Goal: Book appointment/travel/reservation

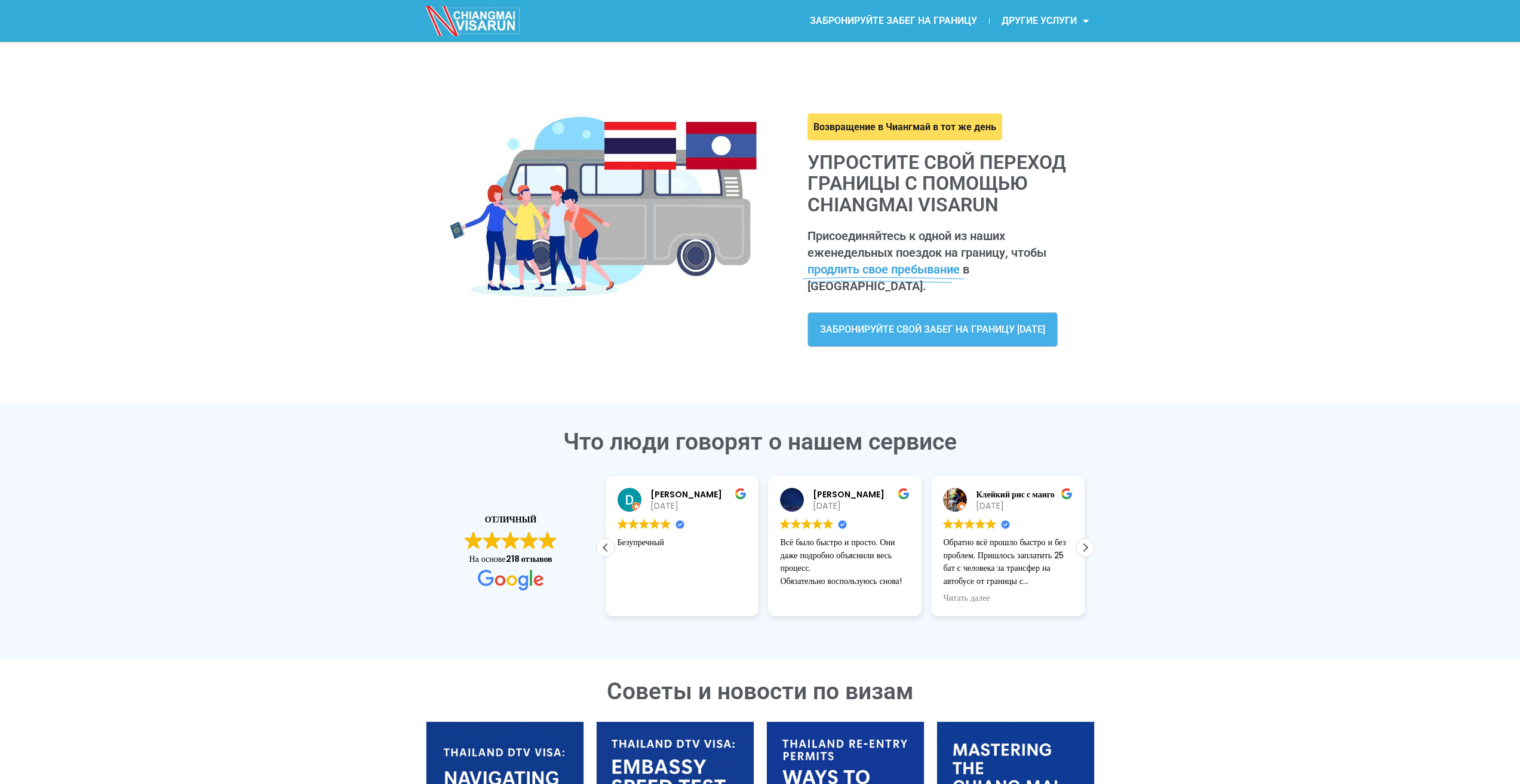
click at [1221, 178] on div "Возвращение в Чиангмай в тот же день Упростите свой переход границы с помощью C…" at bounding box center [760, 215] width 1520 height 347
click at [976, 323] on link "ЗАБРОНИРУЙТЕ СВОЙ ЗАБЕГ НА ГРАНИЦУ [DATE]" at bounding box center [932, 329] width 250 height 35
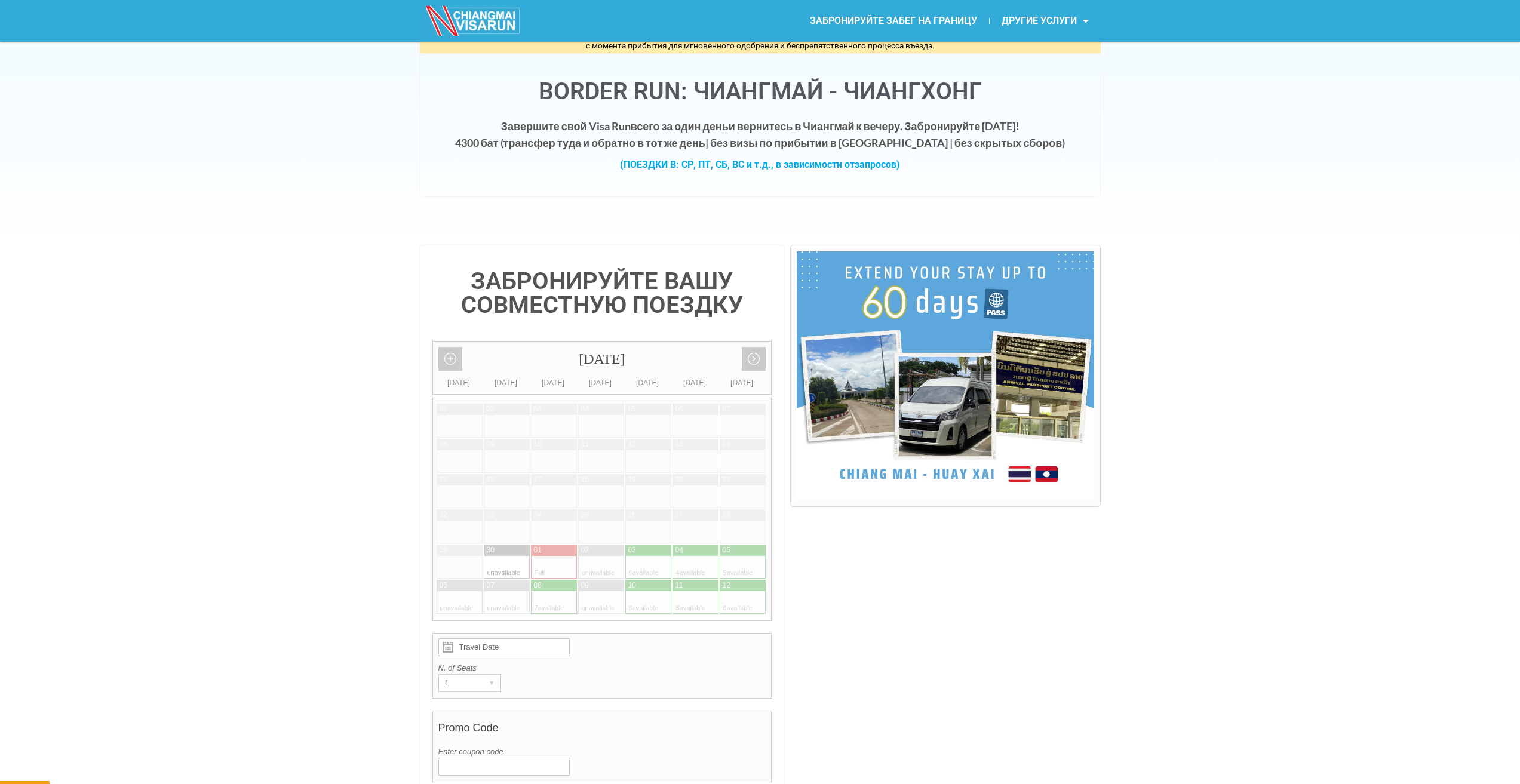
scroll to position [179, 0]
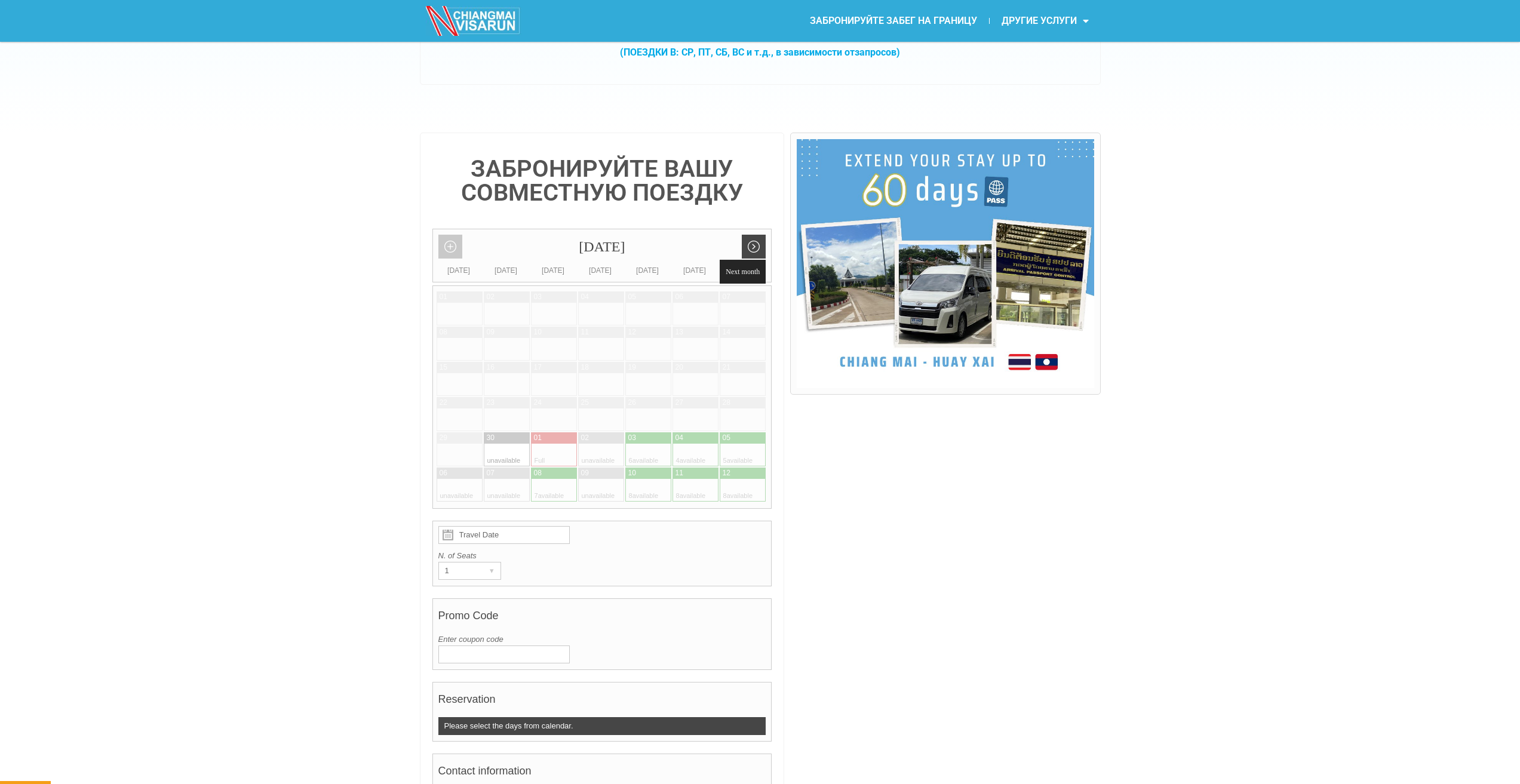
click at [759, 252] on link "Next month" at bounding box center [754, 246] width 24 height 24
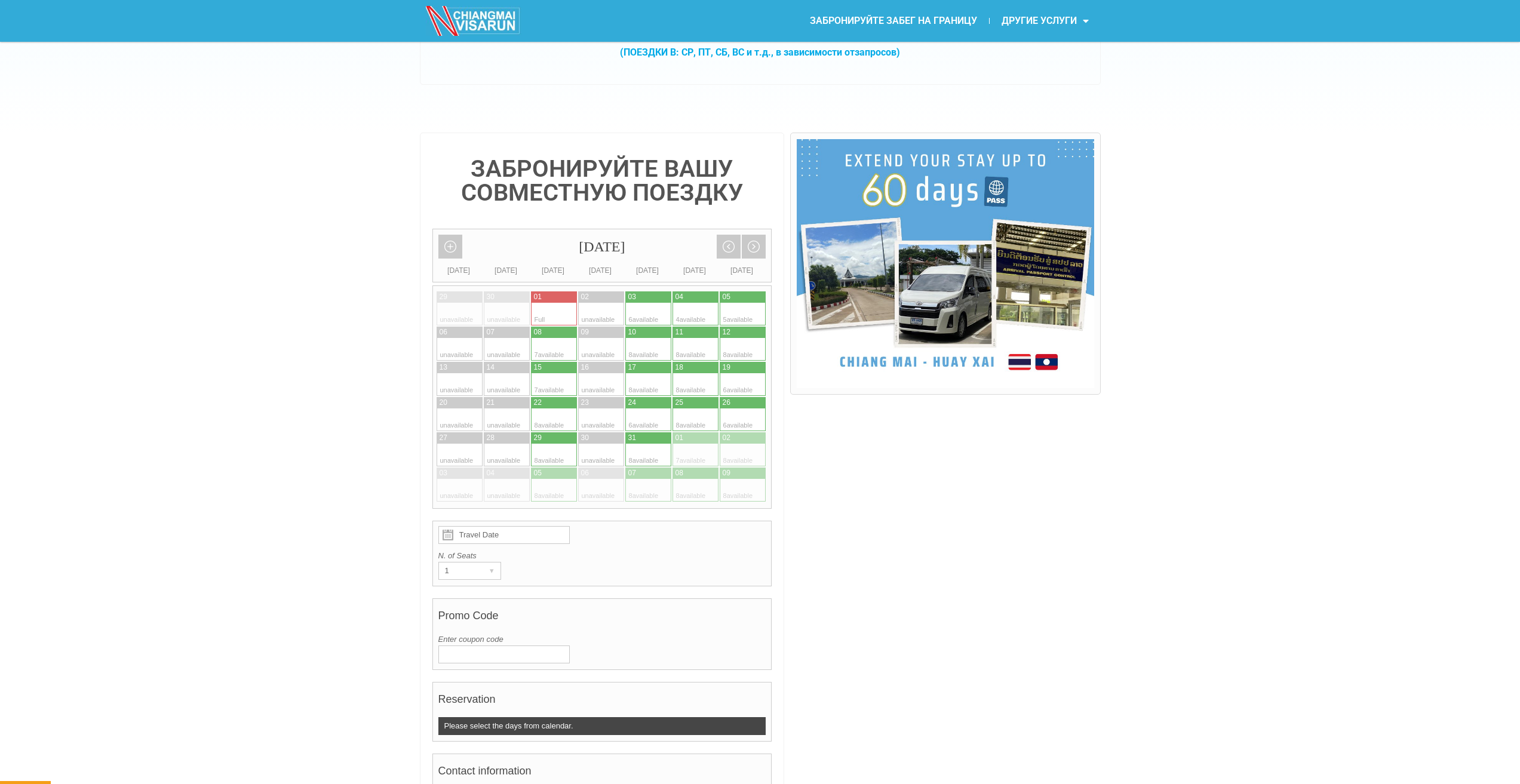
click at [557, 332] on div at bounding box center [565, 332] width 23 height 12
type input "[DATE]"
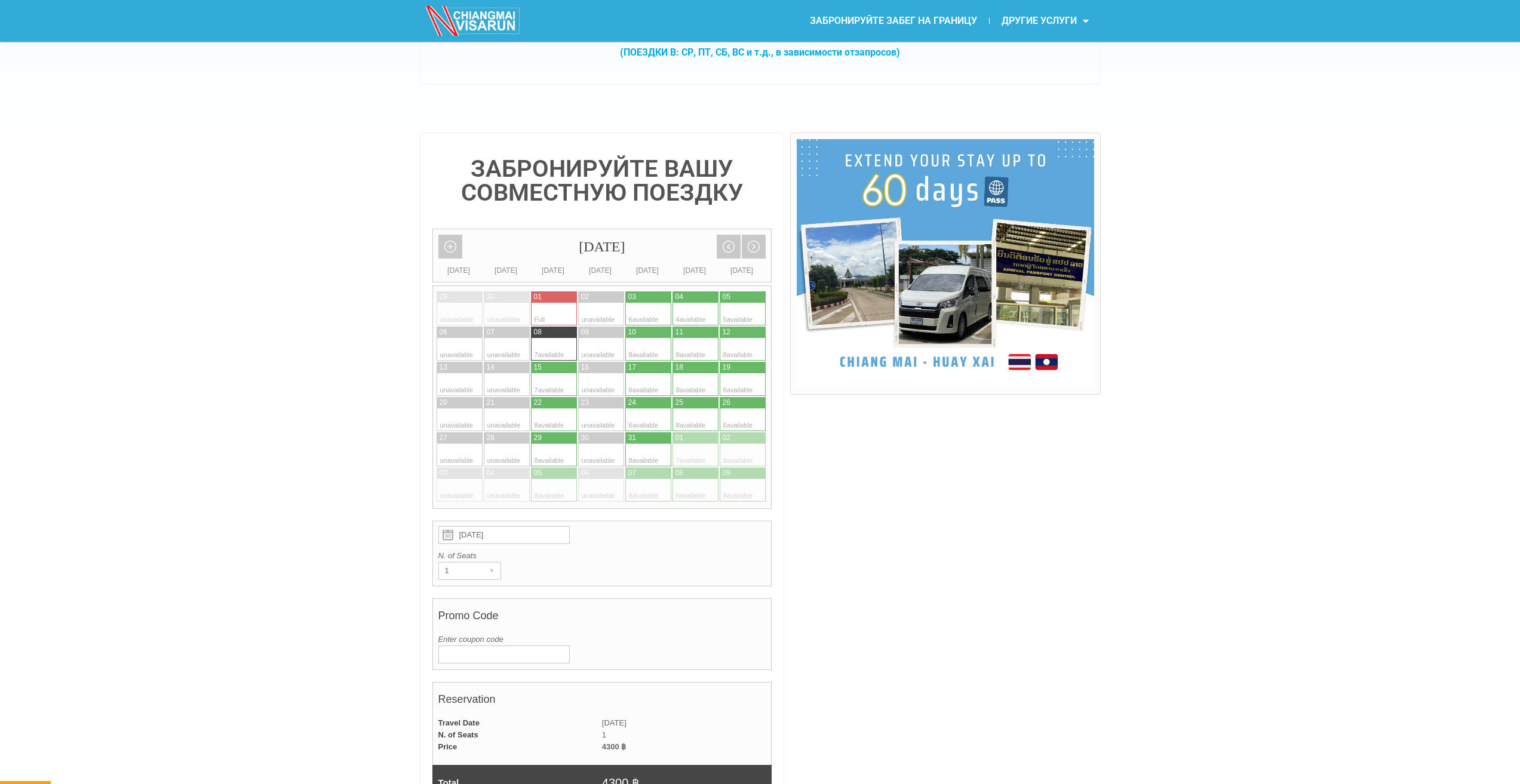
scroll to position [220, 0]
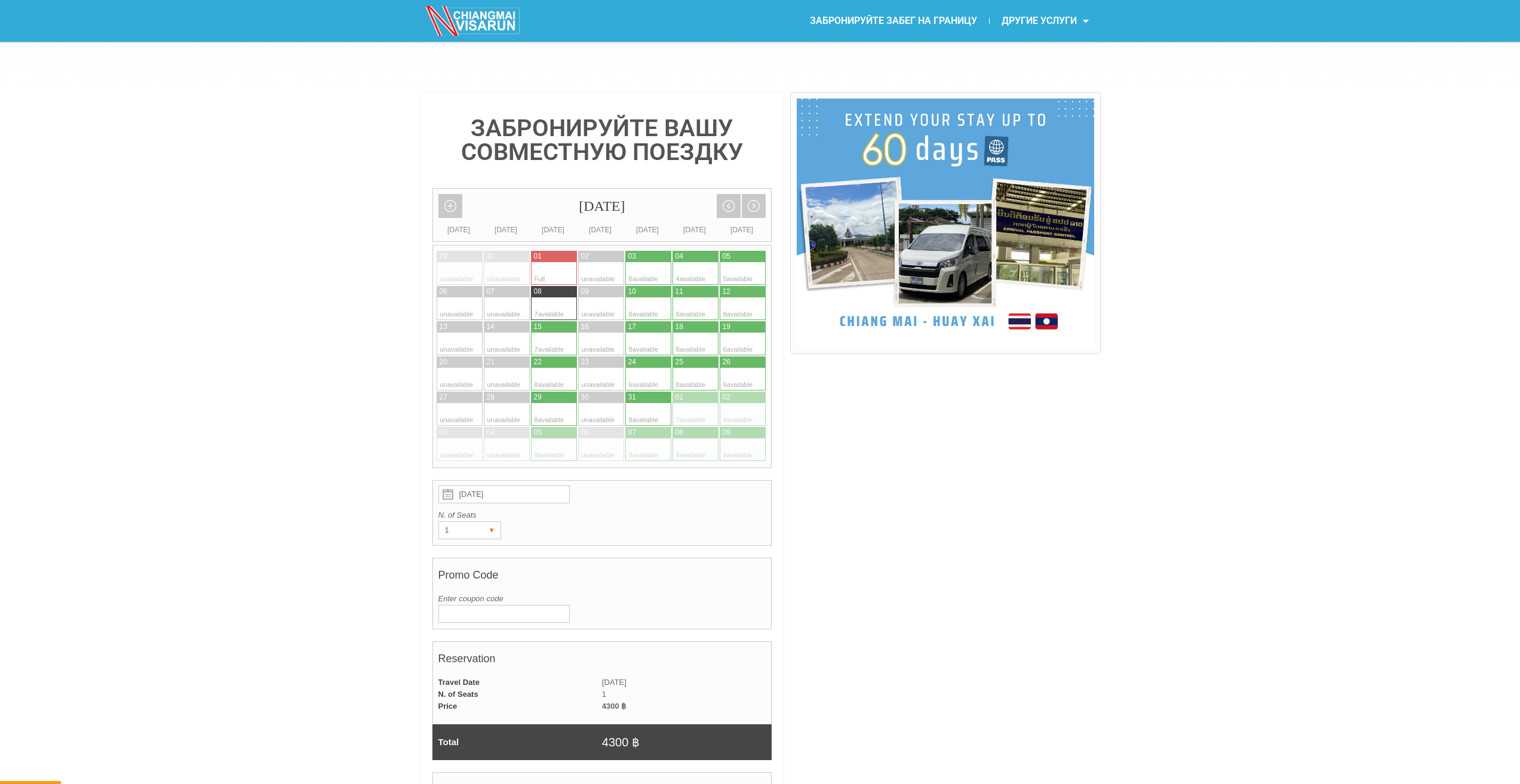
click at [494, 527] on div "▾" at bounding box center [491, 530] width 17 height 17
click at [471, 569] on li "2" at bounding box center [467, 572] width 57 height 18
radio input "true"
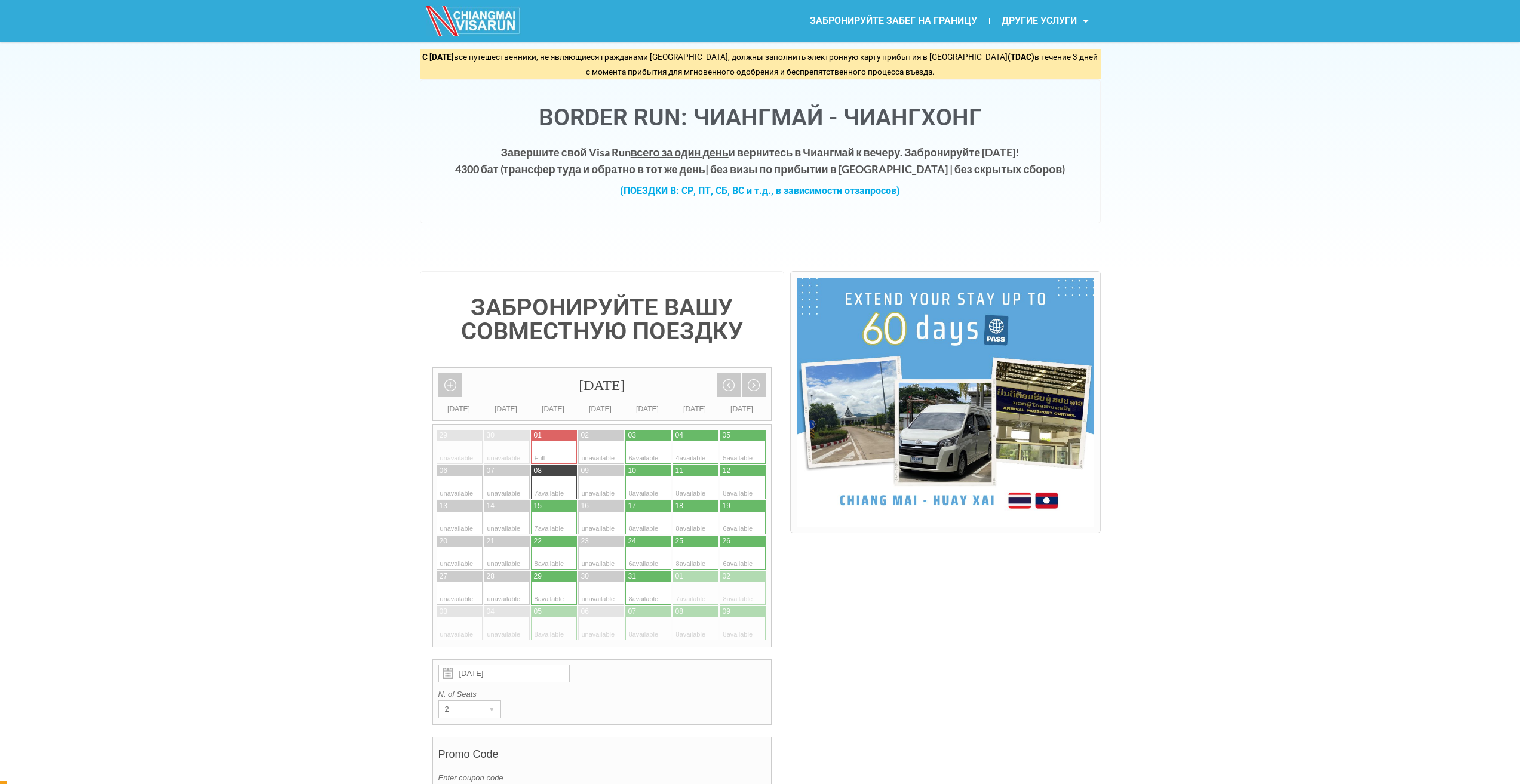
scroll to position [0, 0]
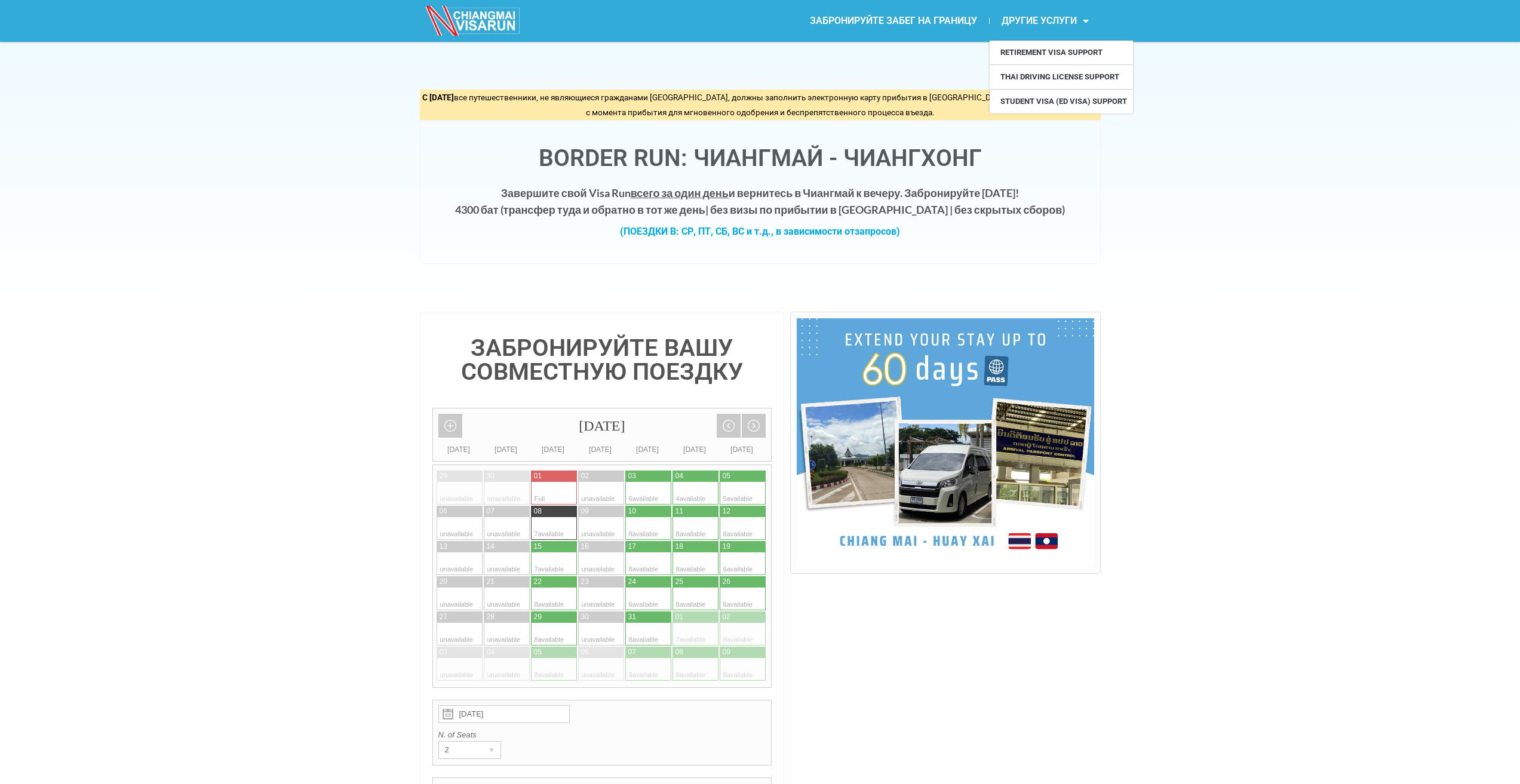
click at [1057, 22] on font "ДРУГИЕ УСЛУГИ" at bounding box center [1039, 21] width 75 height 12
click at [1081, 18] on span "Меню" at bounding box center [1083, 21] width 12 height 22
